Goal: Information Seeking & Learning: Learn about a topic

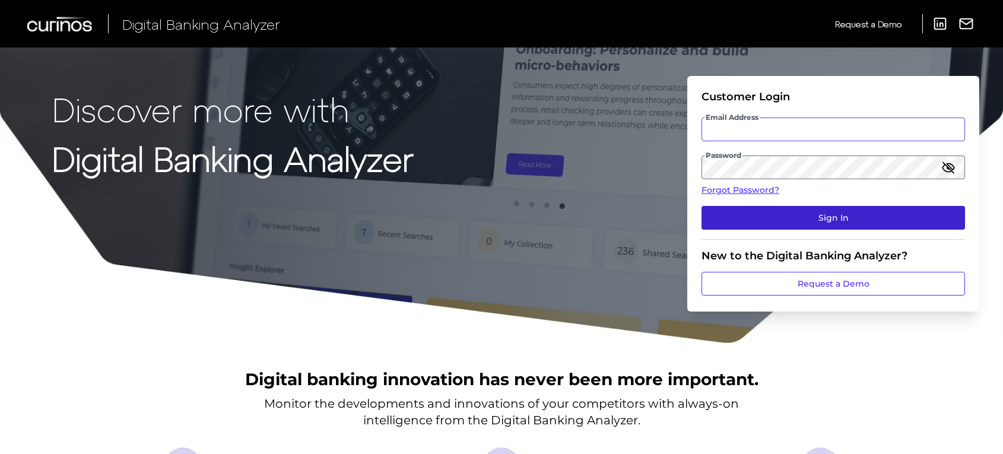
type input "[PERSON_NAME][EMAIL_ADDRESS][PERSON_NAME][DOMAIN_NAME]"
click at [829, 215] on button "Sign In" at bounding box center [834, 218] width 264 height 24
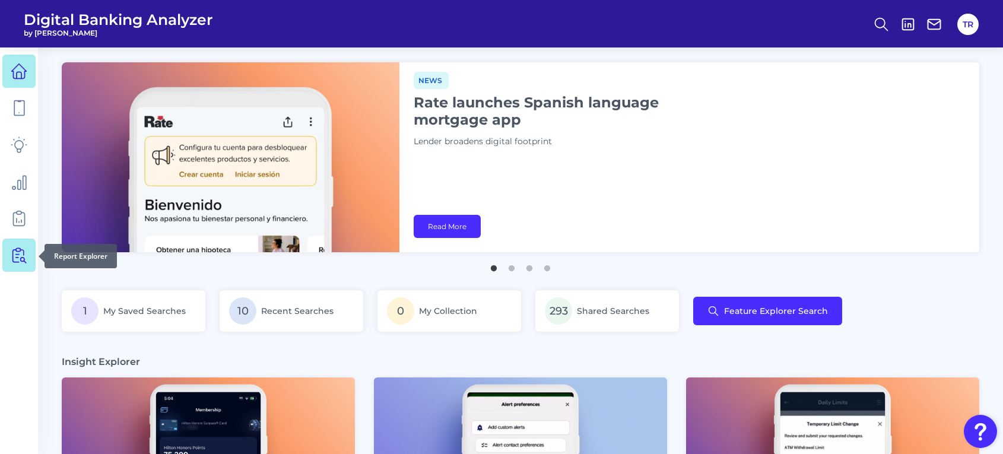
click at [17, 254] on icon at bounding box center [21, 255] width 10 height 15
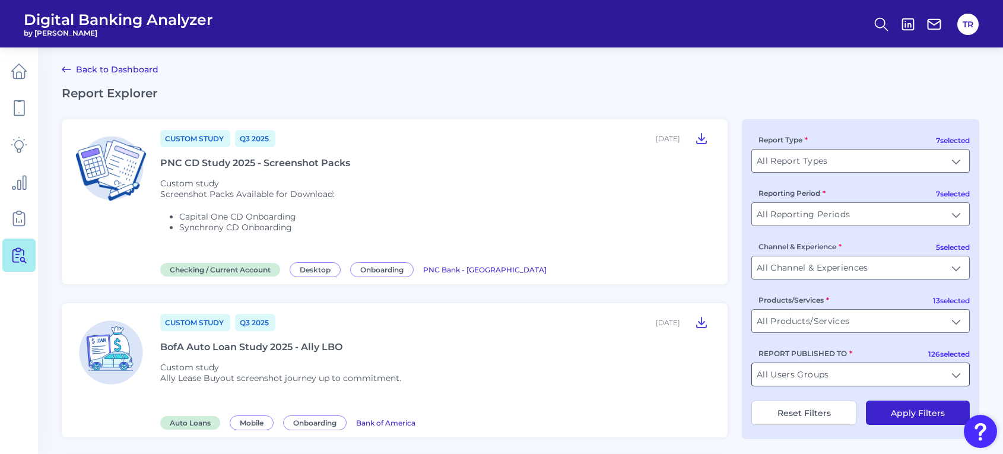
click at [847, 378] on input "All Users Groups" at bounding box center [860, 374] width 217 height 23
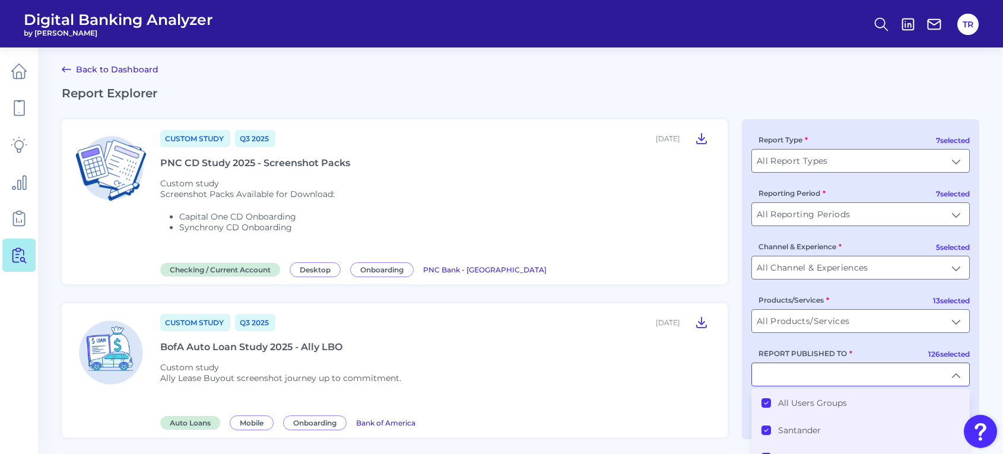
click at [785, 407] on label "All Users Groups" at bounding box center [812, 403] width 69 height 11
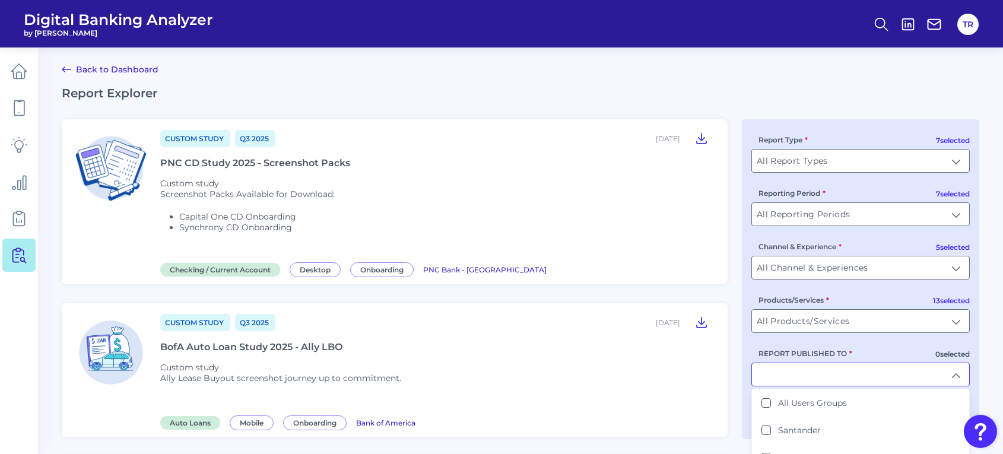
click at [784, 373] on input "REPORT PUBLISHED TO" at bounding box center [860, 374] width 217 height 23
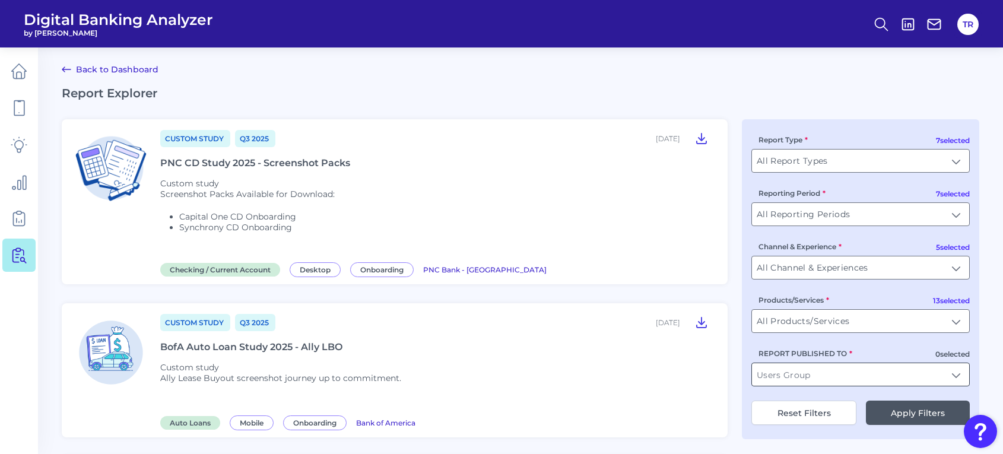
click at [784, 373] on input "REPORT PUBLISHED TO" at bounding box center [860, 374] width 217 height 23
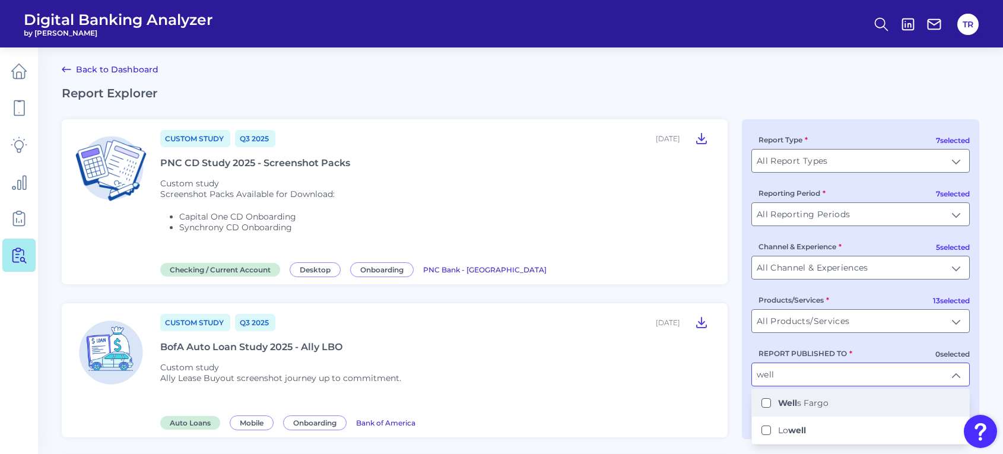
click at [797, 404] on b "Well" at bounding box center [787, 403] width 19 height 11
type input "[PERSON_NAME] Fargo"
click at [743, 395] on div "7 selected Report Type All Report Types All Report Types 7 selected Reporting P…" at bounding box center [860, 279] width 237 height 320
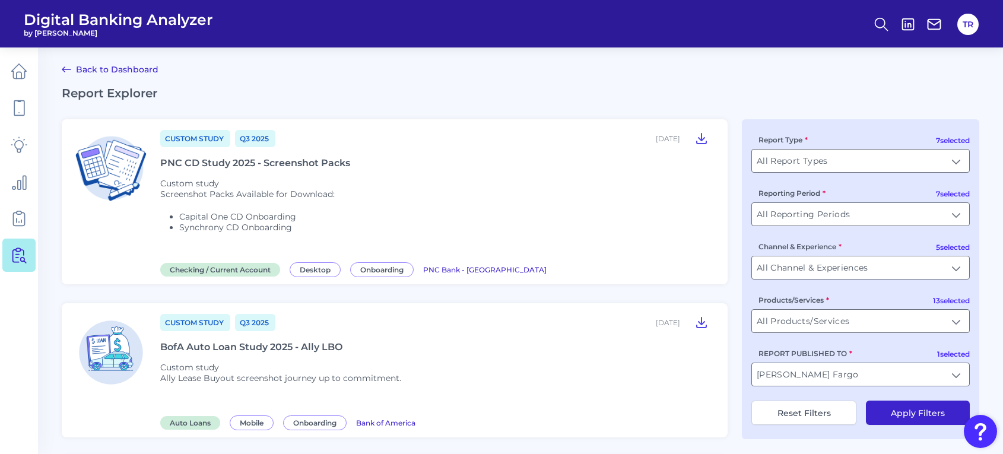
click at [904, 416] on button "Apply Filters" at bounding box center [918, 413] width 104 height 24
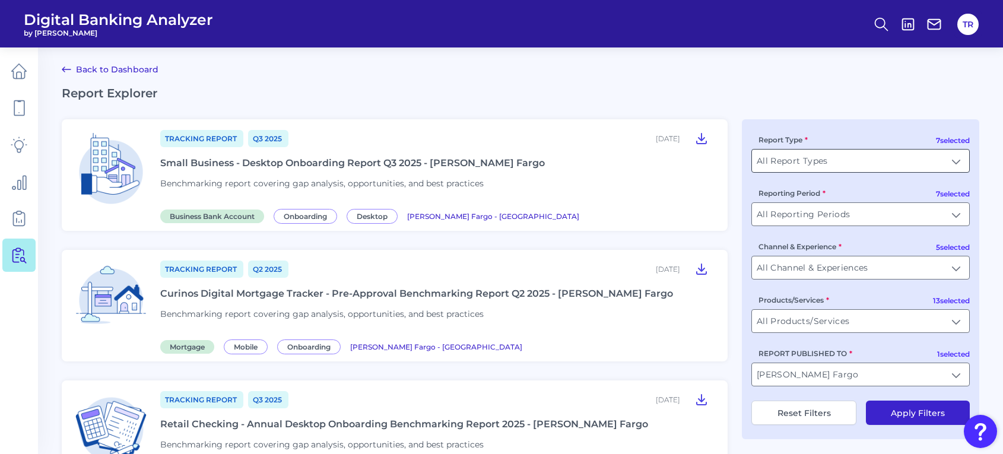
click at [803, 166] on input "All Report Types" at bounding box center [860, 161] width 217 height 23
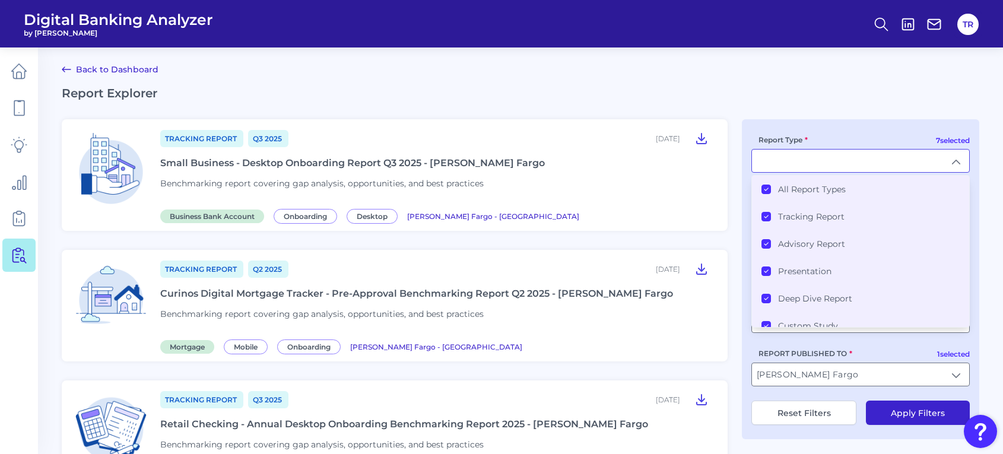
click at [790, 193] on label "All Report Types" at bounding box center [812, 189] width 68 height 11
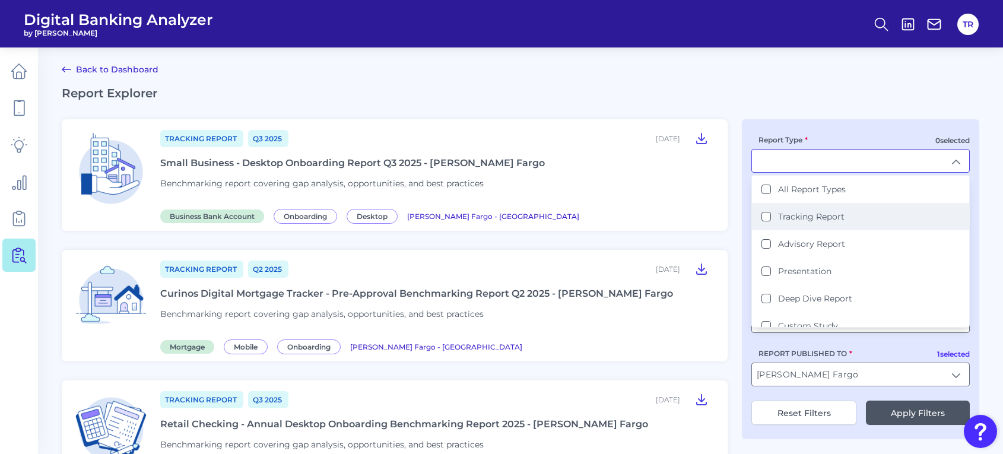
click at [788, 211] on label "Tracking Report" at bounding box center [811, 216] width 66 height 11
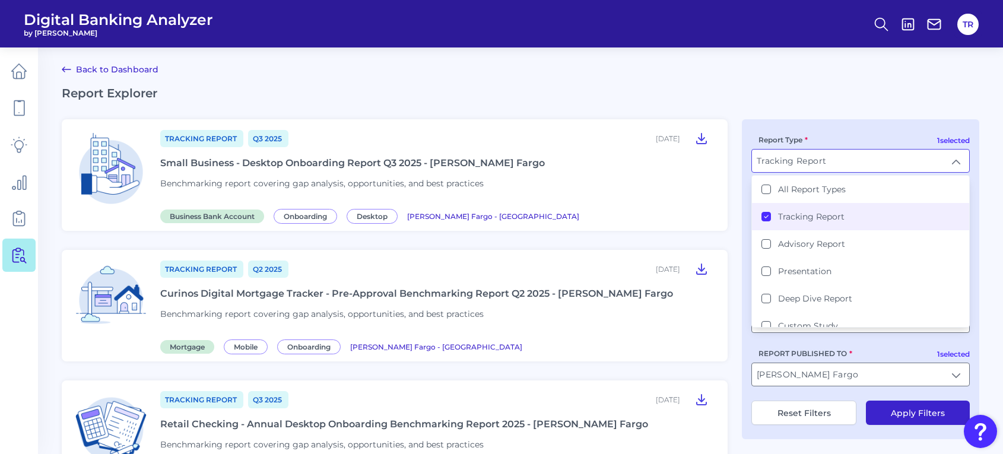
type input "Tracking Report"
click at [776, 89] on h2 "Report Explorer" at bounding box center [521, 93] width 918 height 14
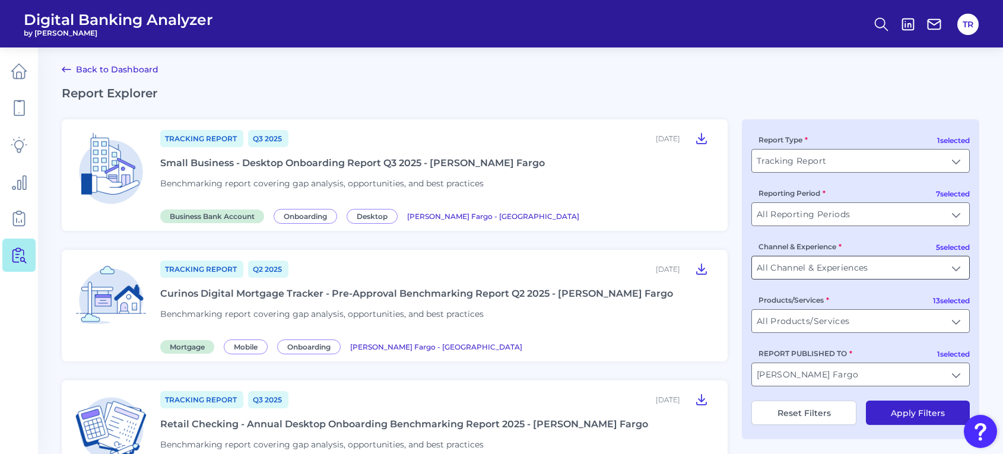
click at [812, 264] on input "All Channel & Experiences" at bounding box center [860, 267] width 217 height 23
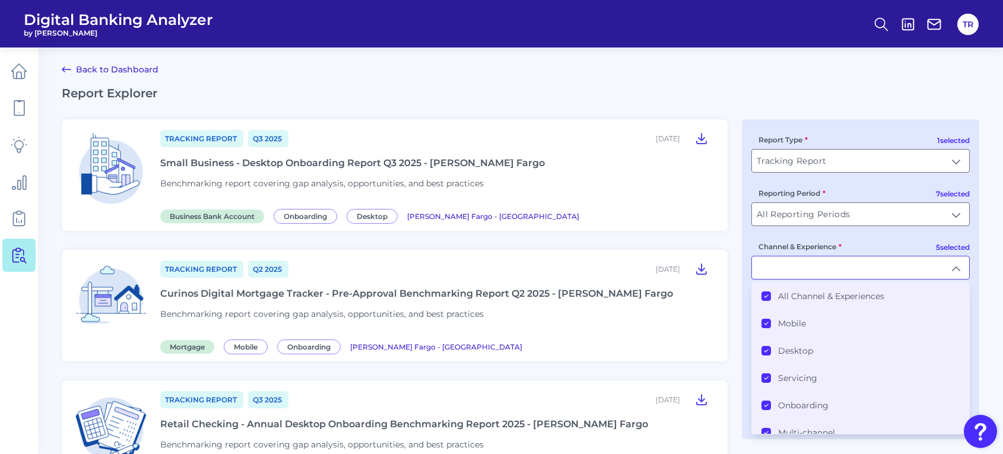
click at [811, 99] on h2 "Report Explorer" at bounding box center [521, 93] width 918 height 14
type input "All Channel & Experiences"
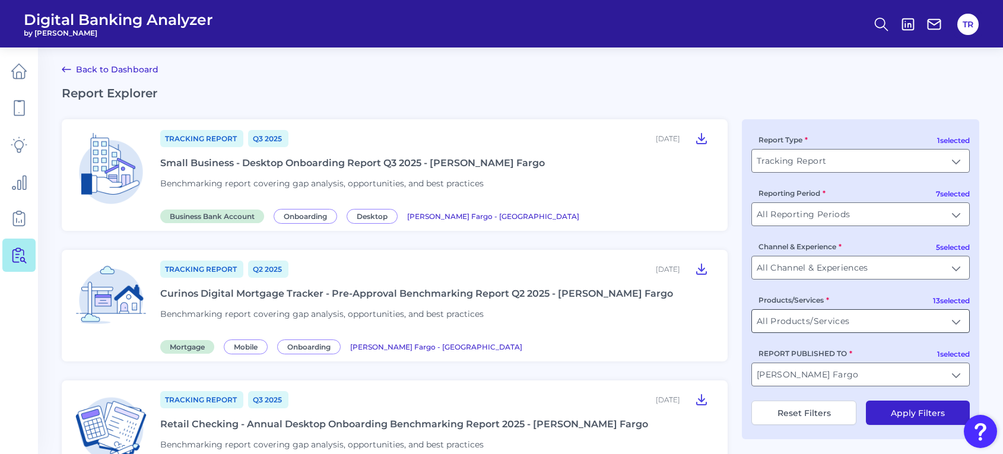
click at [803, 330] on input "All Products/Services" at bounding box center [860, 321] width 217 height 23
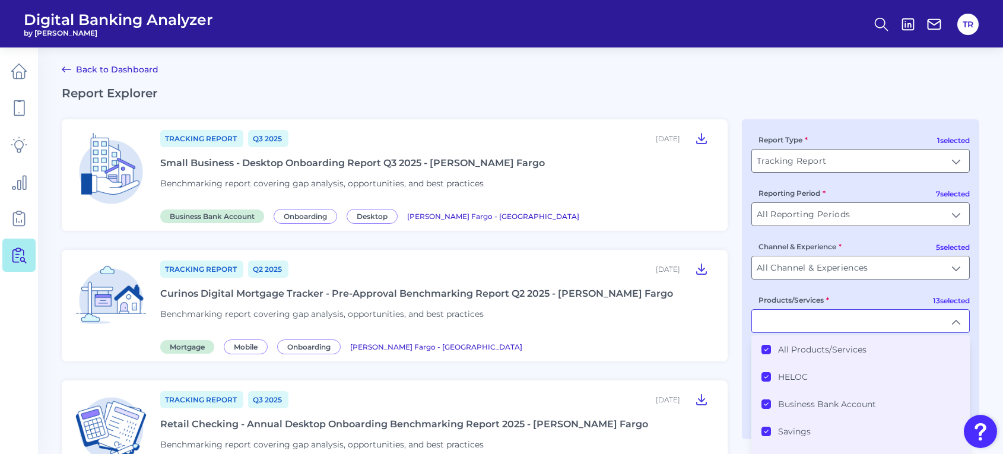
click at [797, 340] on li "All Products/Services" at bounding box center [860, 349] width 217 height 27
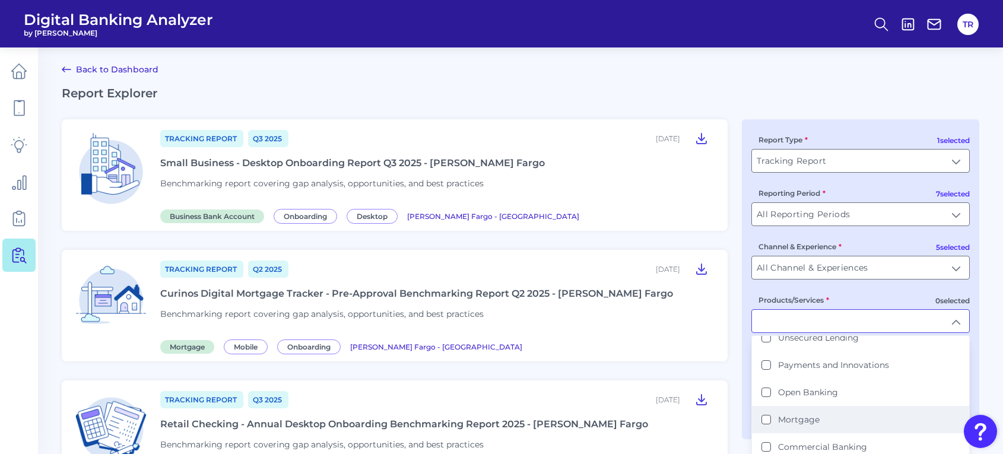
scroll to position [223, 0]
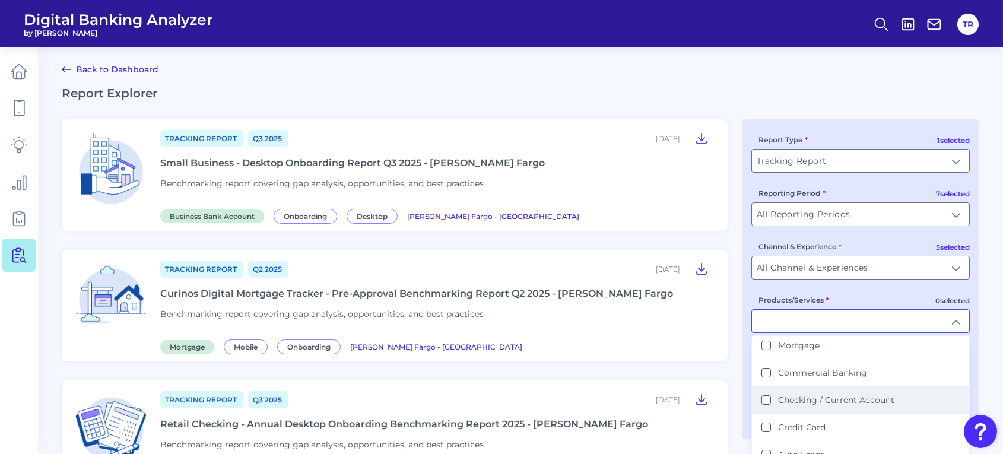
click at [820, 398] on label "Checking / Current Account" at bounding box center [836, 400] width 116 height 11
type input "Checking / Current Account"
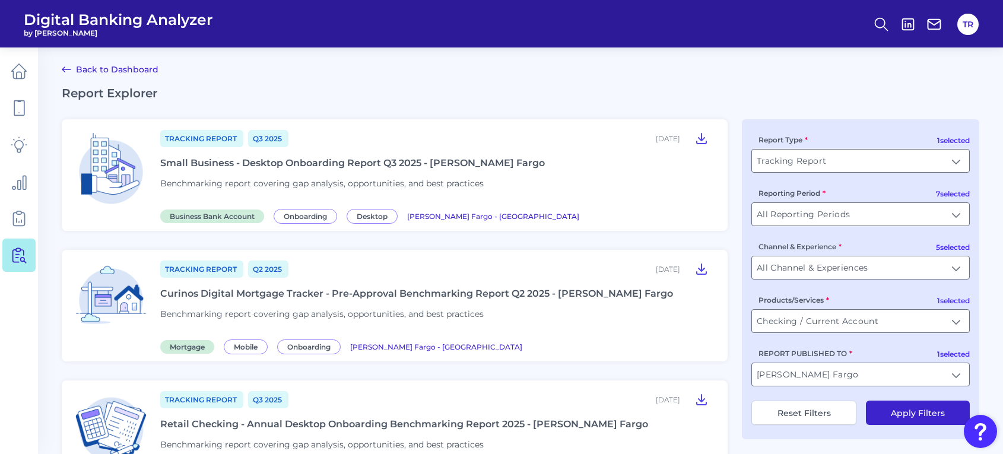
click at [918, 408] on button "Apply Filters" at bounding box center [918, 413] width 104 height 24
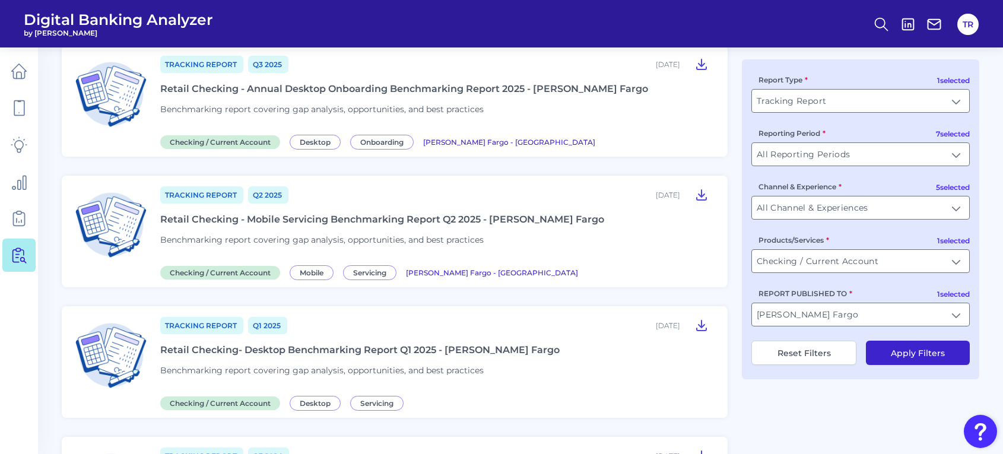
scroll to position [148, 0]
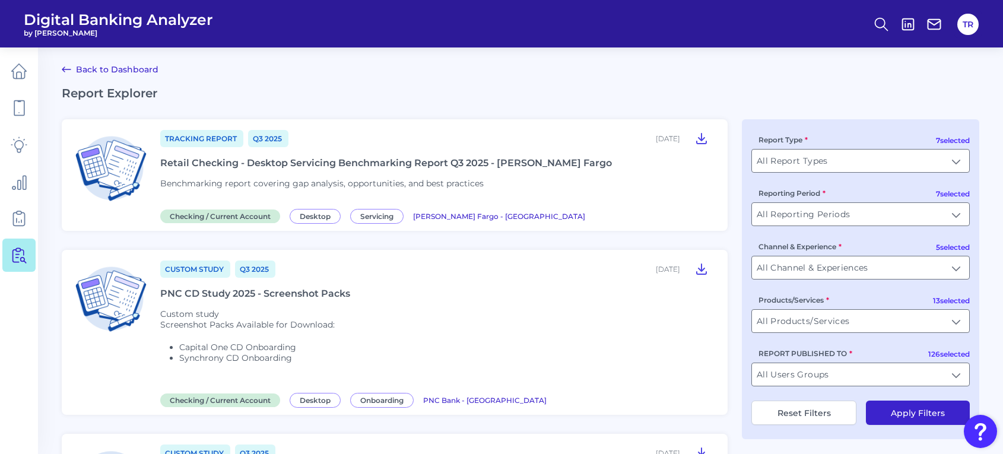
click at [420, 162] on div "Retail Checking - Desktop Servicing Benchmarking Report Q3 2025 - Wells Fargo" at bounding box center [386, 162] width 452 height 11
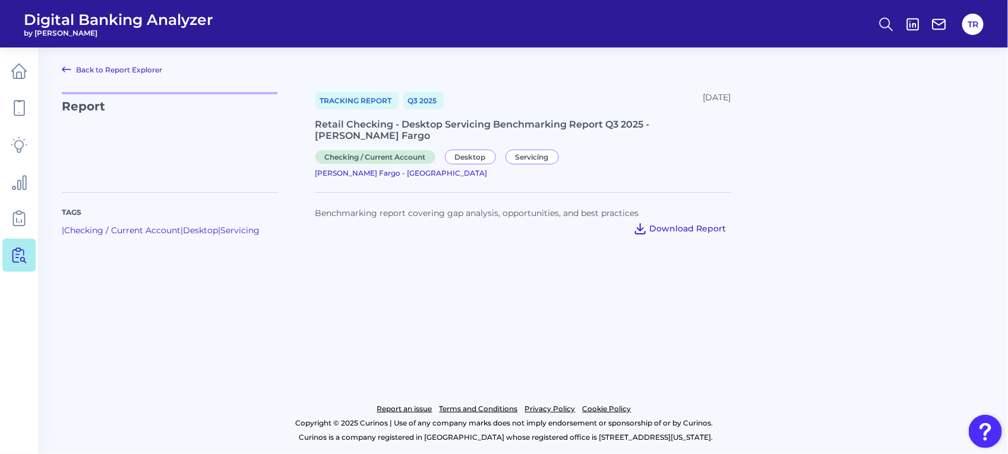
click at [676, 223] on span "Download Report" at bounding box center [688, 228] width 77 height 11
